Goal: Task Accomplishment & Management: Complete application form

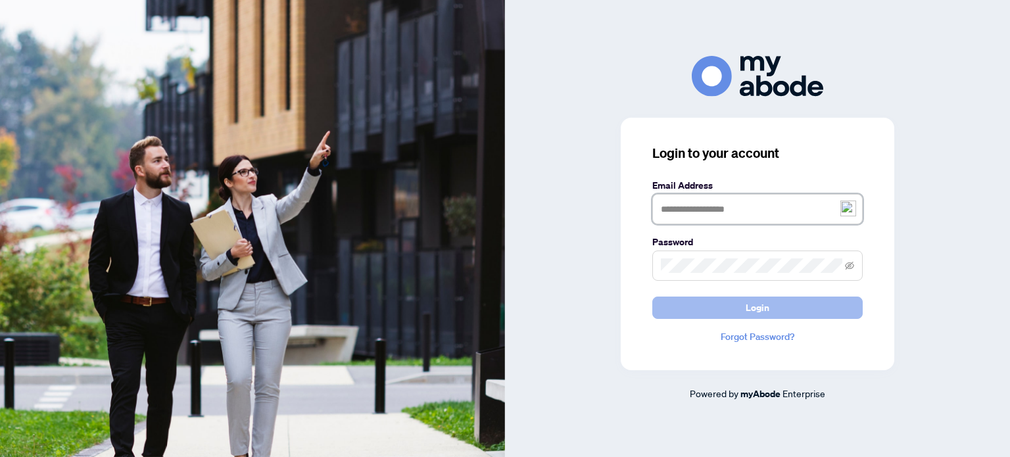
type input "**********"
click at [751, 306] on span "Login" at bounding box center [757, 307] width 24 height 21
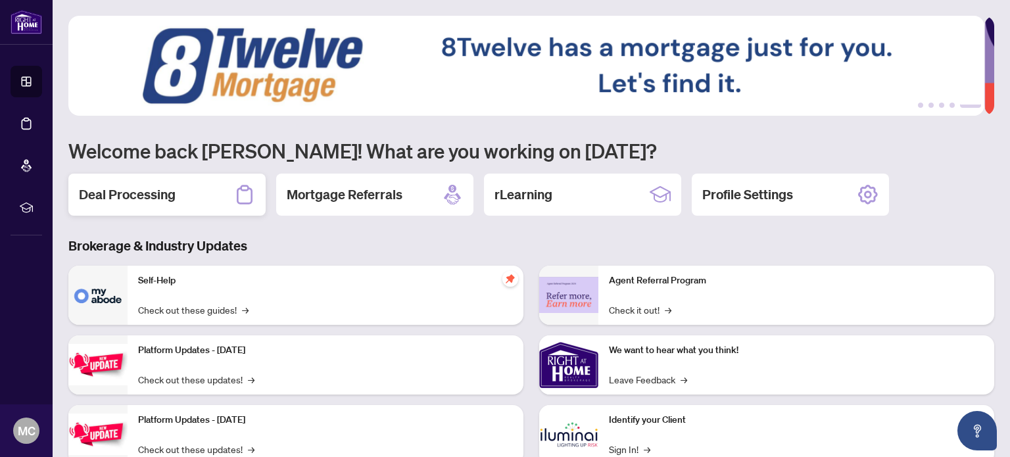
click at [116, 199] on h2 "Deal Processing" at bounding box center [127, 194] width 97 height 18
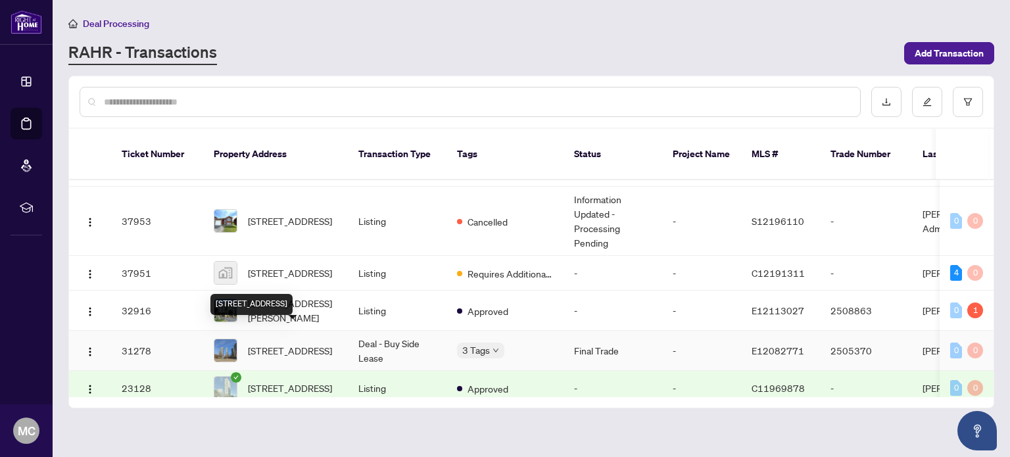
scroll to position [152, 0]
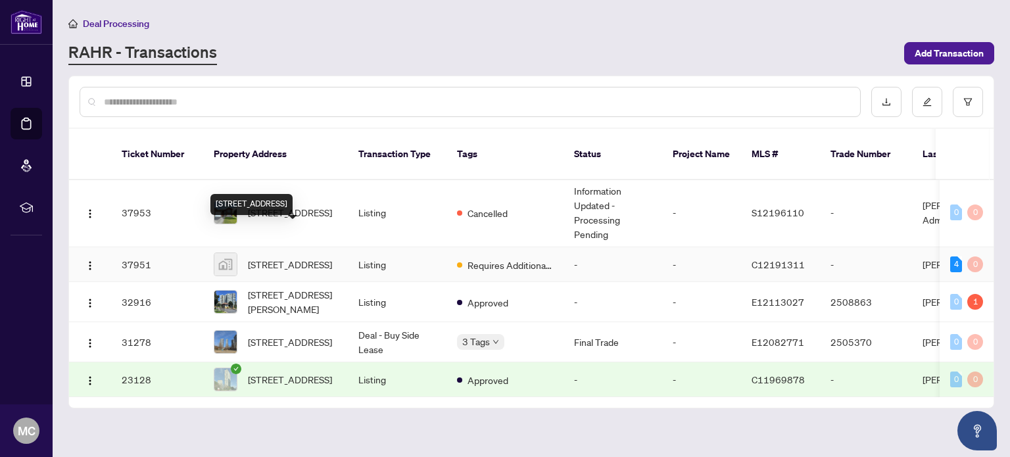
click at [294, 257] on span "[STREET_ADDRESS]" at bounding box center [290, 264] width 84 height 14
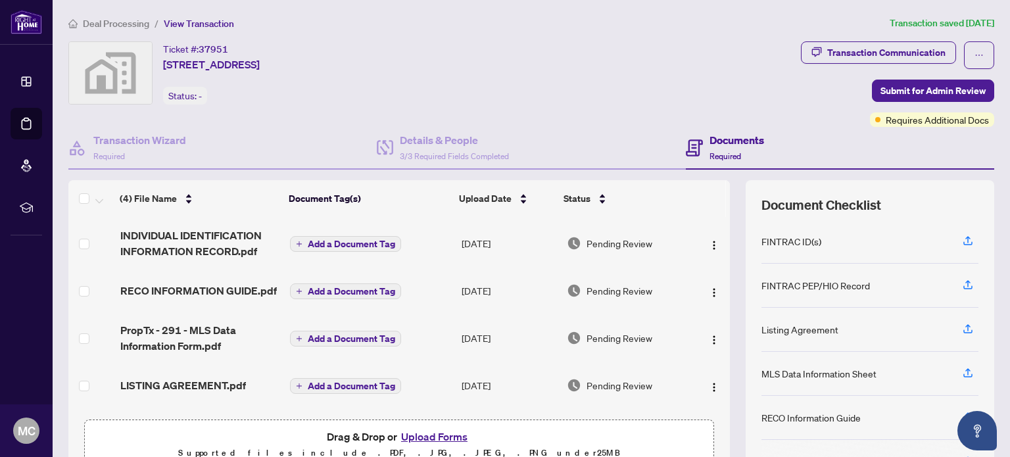
click at [421, 438] on button "Upload Forms" at bounding box center [434, 436] width 74 height 17
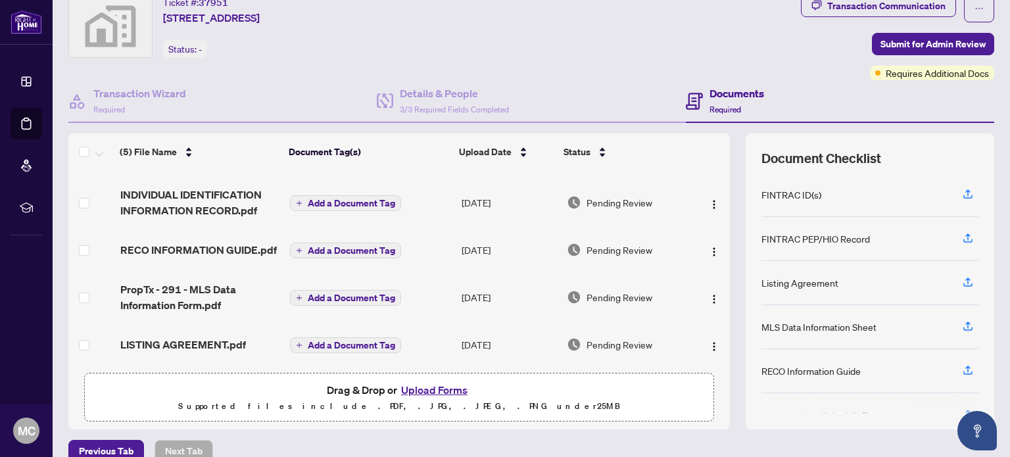
scroll to position [66, 0]
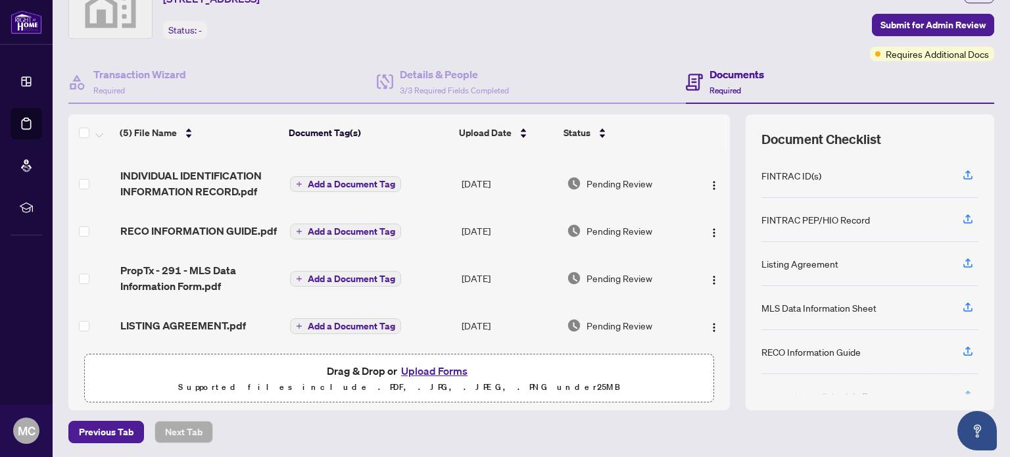
click at [722, 86] on span "Required" at bounding box center [725, 90] width 32 height 10
click at [910, 23] on span "Submit for Admin Review" at bounding box center [932, 24] width 105 height 21
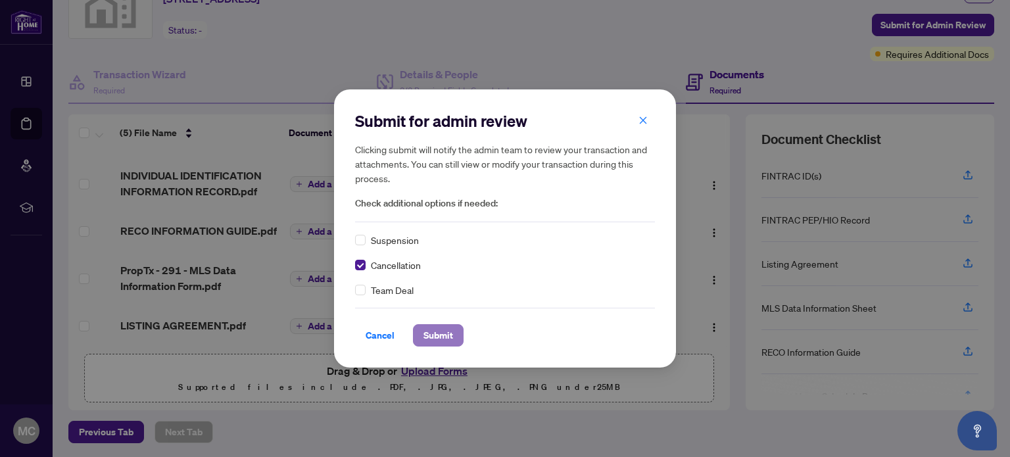
click at [415, 338] on button "Submit" at bounding box center [438, 335] width 51 height 22
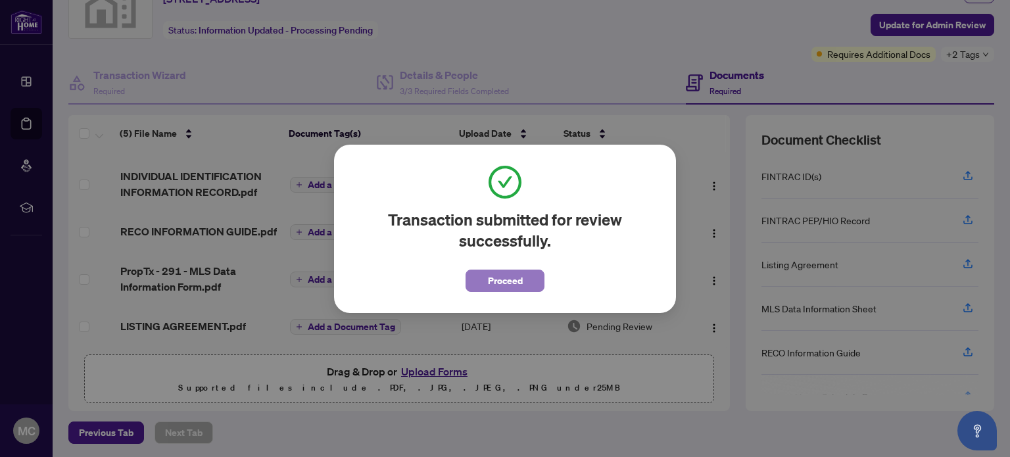
click at [507, 283] on span "Proceed" at bounding box center [505, 280] width 35 height 21
